Goal: Task Accomplishment & Management: Use online tool/utility

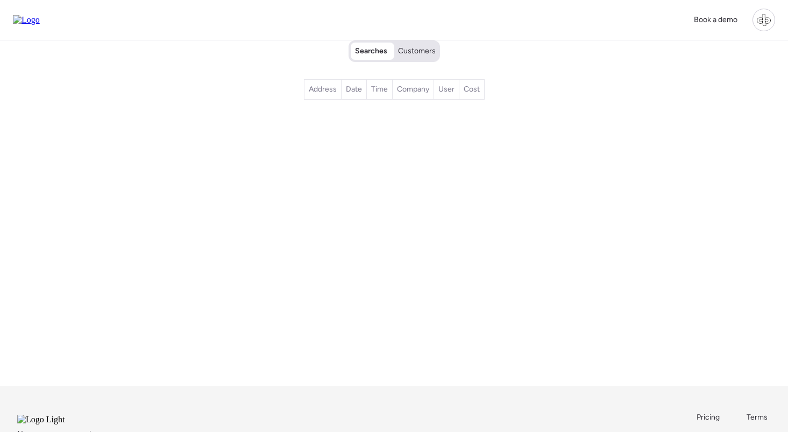
click at [413, 57] on div "Searches Customers" at bounding box center [394, 50] width 87 height 19
click at [415, 53] on span "Customers" at bounding box center [417, 51] width 38 height 11
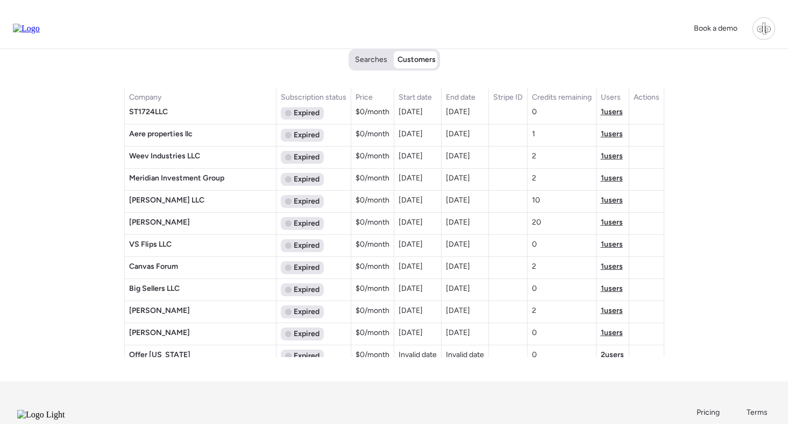
scroll to position [1227, 0]
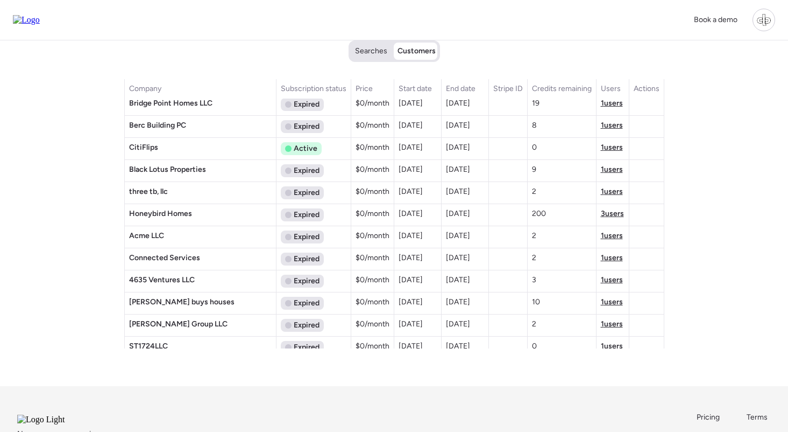
click at [610, 217] on span "3 users" at bounding box center [612, 213] width 23 height 9
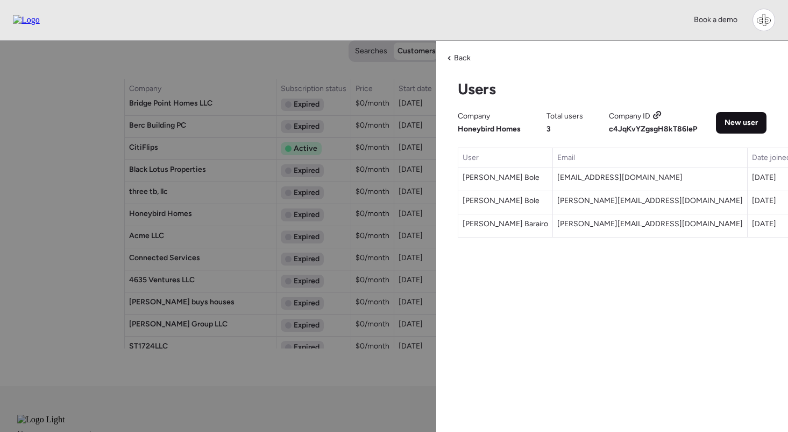
drag, startPoint x: 682, startPoint y: 111, endPoint x: 742, endPoint y: 117, distance: 60.5
click at [731, 117] on div "New user" at bounding box center [741, 123] width 51 height 22
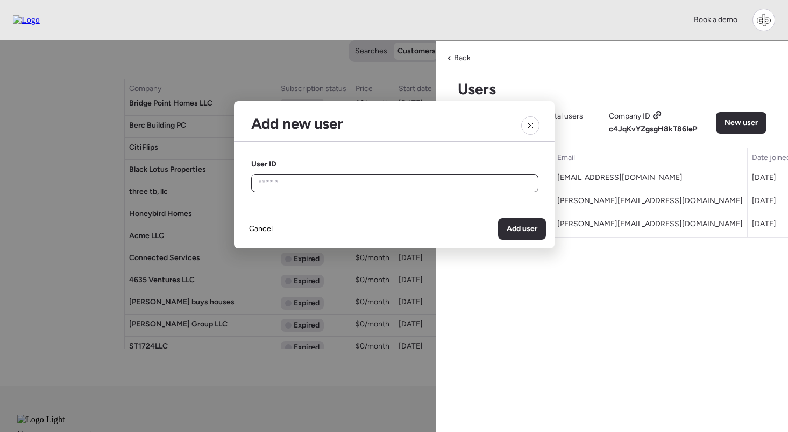
paste input "**********"
type input "**********"
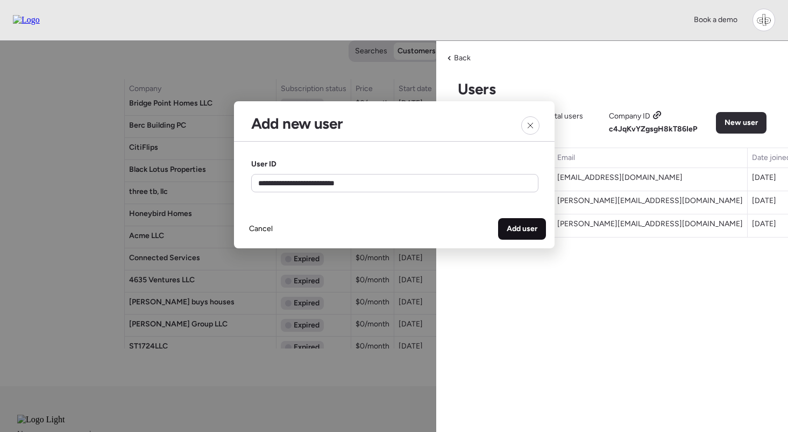
click at [516, 227] on span "Add user" at bounding box center [522, 228] width 31 height 11
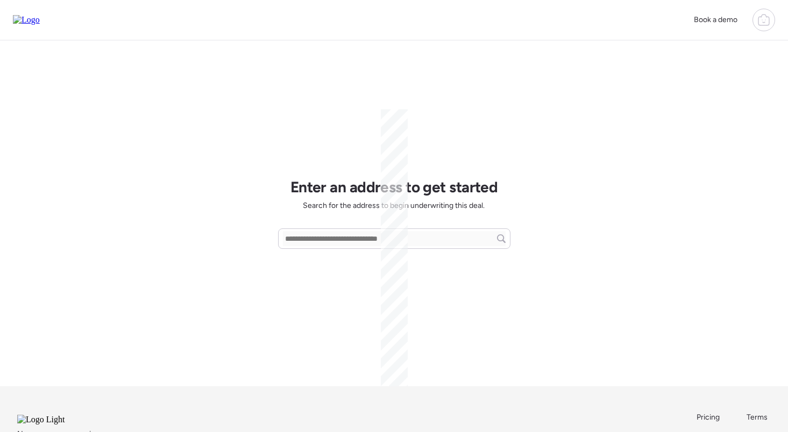
click at [766, 17] on icon at bounding box center [764, 19] width 13 height 13
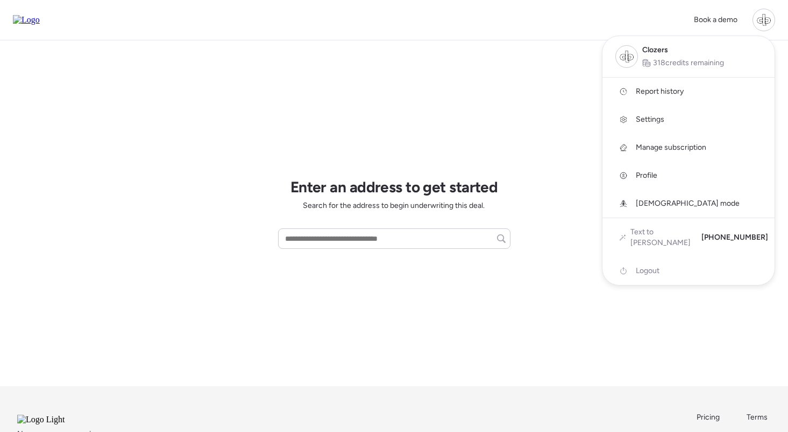
click at [660, 90] on span "Report history" at bounding box center [660, 91] width 48 height 11
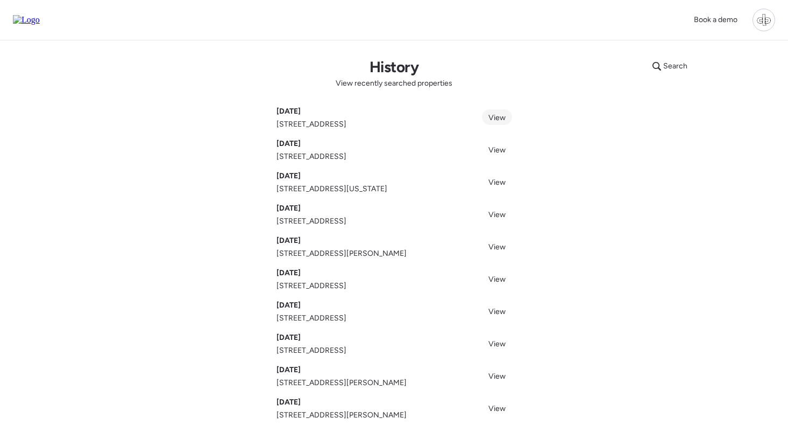
click at [505, 119] on span "View" at bounding box center [497, 117] width 17 height 9
